Goal: Task Accomplishment & Management: Use online tool/utility

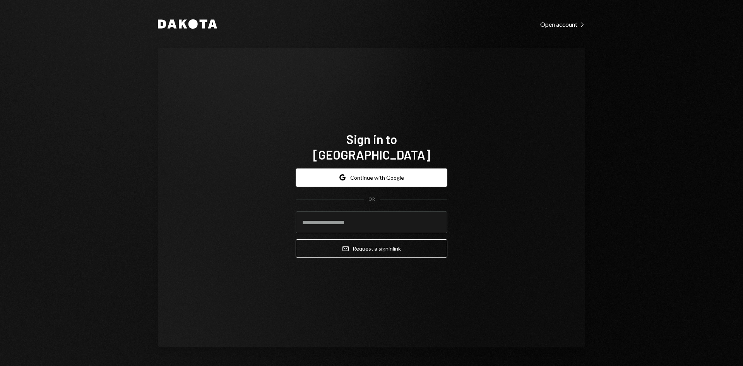
click at [337, 149] on h1 "Sign in to [GEOGRAPHIC_DATA]" at bounding box center [372, 146] width 152 height 31
click at [339, 168] on button "Google Continue with Google" at bounding box center [372, 177] width 152 height 18
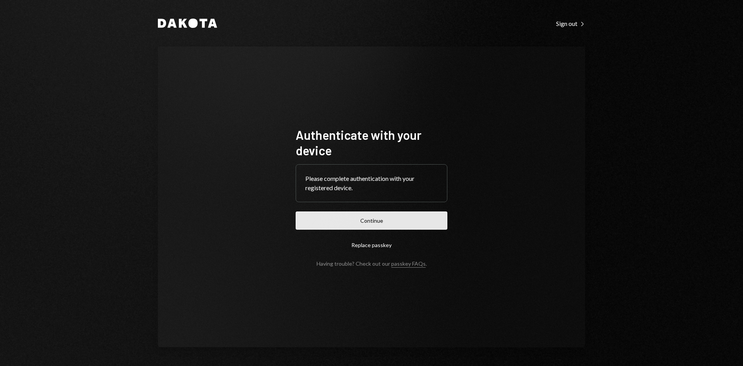
click at [386, 219] on button "Continue" at bounding box center [372, 220] width 152 height 18
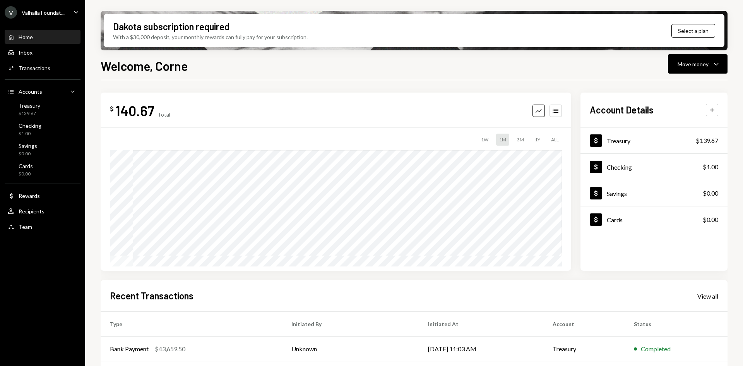
click at [50, 11] on div "Valhalla Foundat..." at bounding box center [43, 12] width 43 height 7
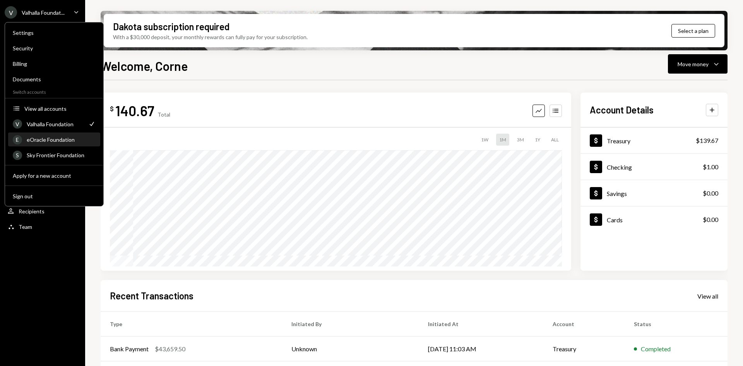
click at [52, 137] on div "eOracle Foundation" at bounding box center [61, 139] width 69 height 7
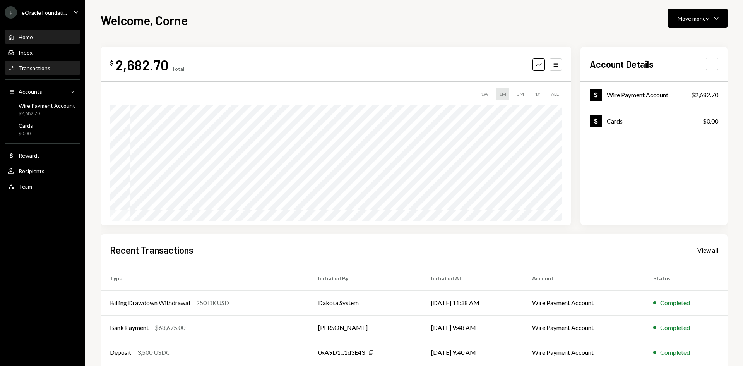
click at [35, 67] on div "Transactions" at bounding box center [35, 68] width 32 height 7
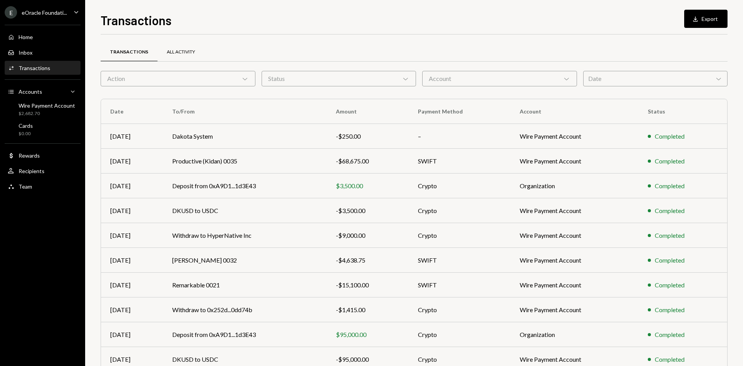
click at [171, 52] on div "All Activity" at bounding box center [181, 52] width 28 height 7
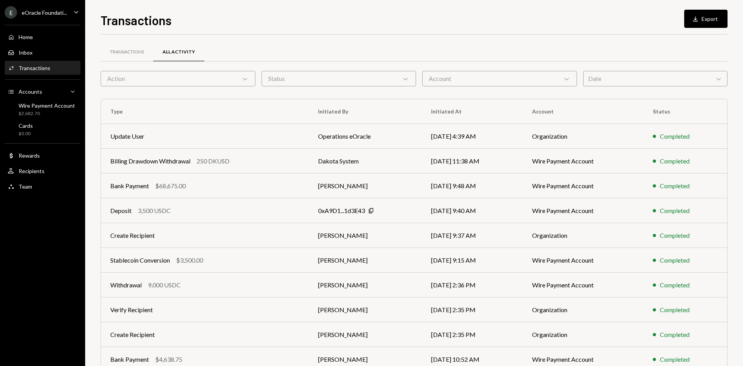
click at [607, 81] on div "Date Chevron Down" at bounding box center [655, 78] width 144 height 15
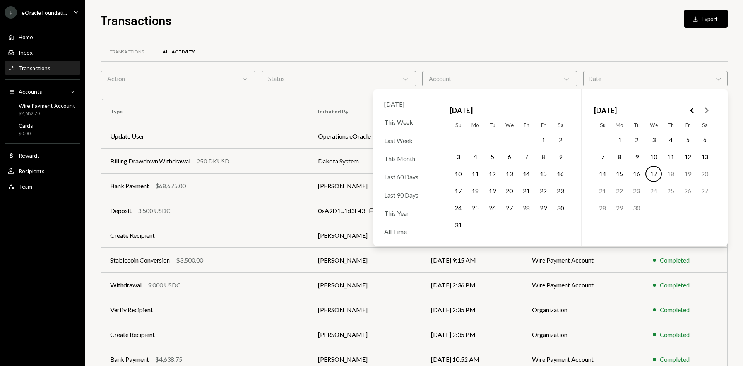
click at [493, 190] on button "19" at bounding box center [492, 191] width 16 height 16
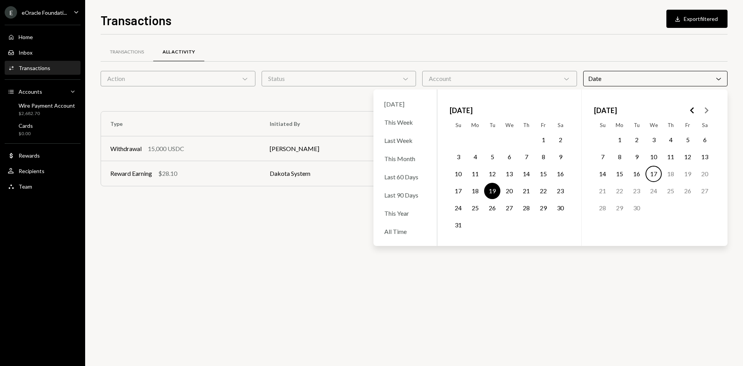
click at [621, 173] on button "15" at bounding box center [619, 174] width 16 height 16
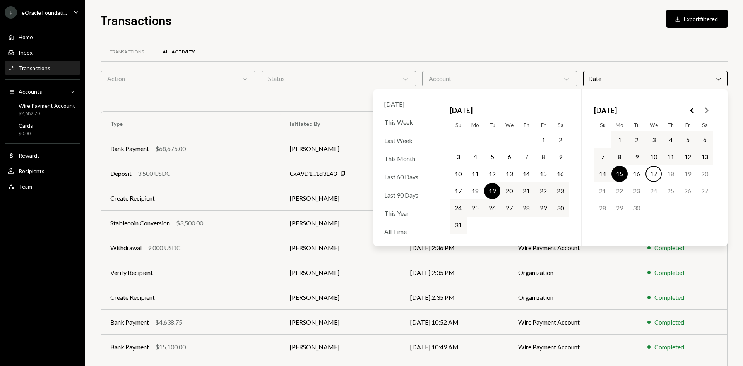
click at [426, 32] on div "Transactions Download Export filtered Transactions All Activity Action Chevron …" at bounding box center [414, 188] width 627 height 355
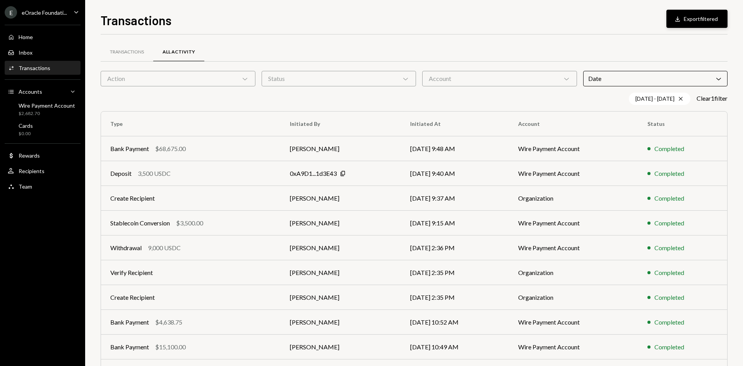
click at [687, 20] on button "Download Export filtered" at bounding box center [696, 19] width 61 height 18
